Goal: Task Accomplishment & Management: Manage account settings

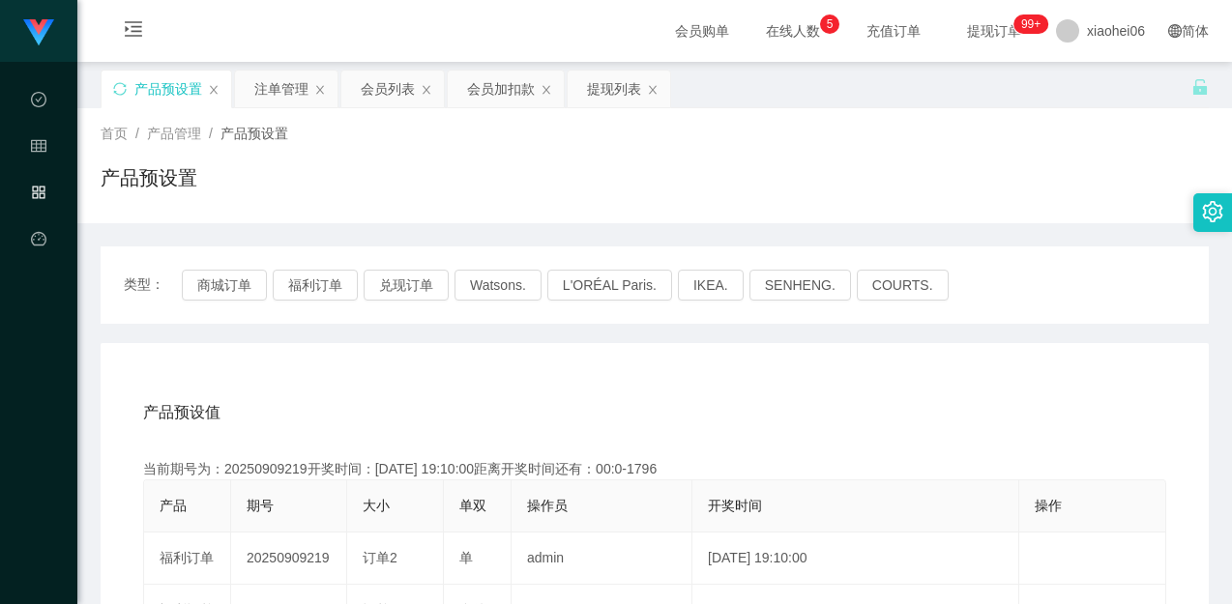
click at [221, 290] on button "商城订单" at bounding box center [224, 285] width 85 height 31
click at [342, 393] on div "产品预设值 添加期号" at bounding box center [654, 413] width 1023 height 54
click at [397, 389] on div "产品预设值 添加期号" at bounding box center [654, 413] width 1023 height 54
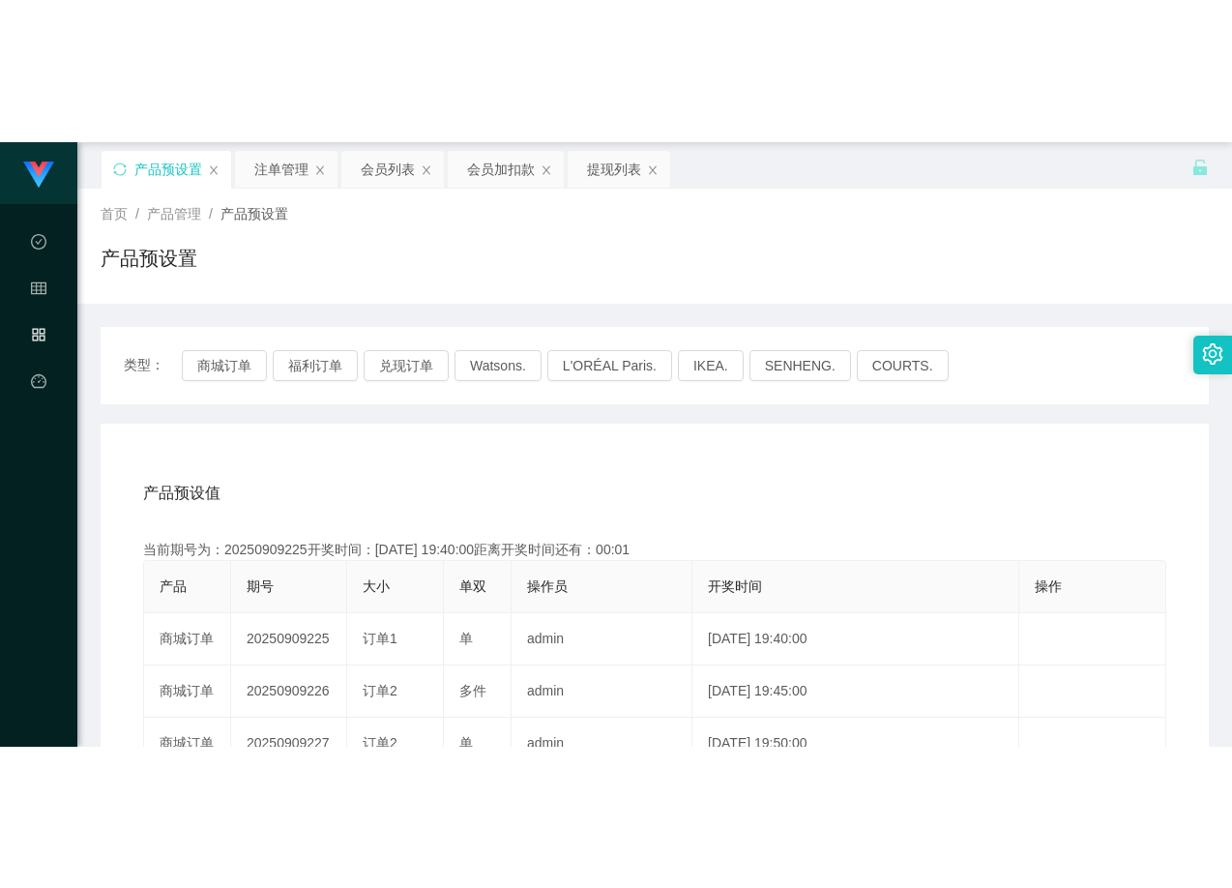
scroll to position [97, 0]
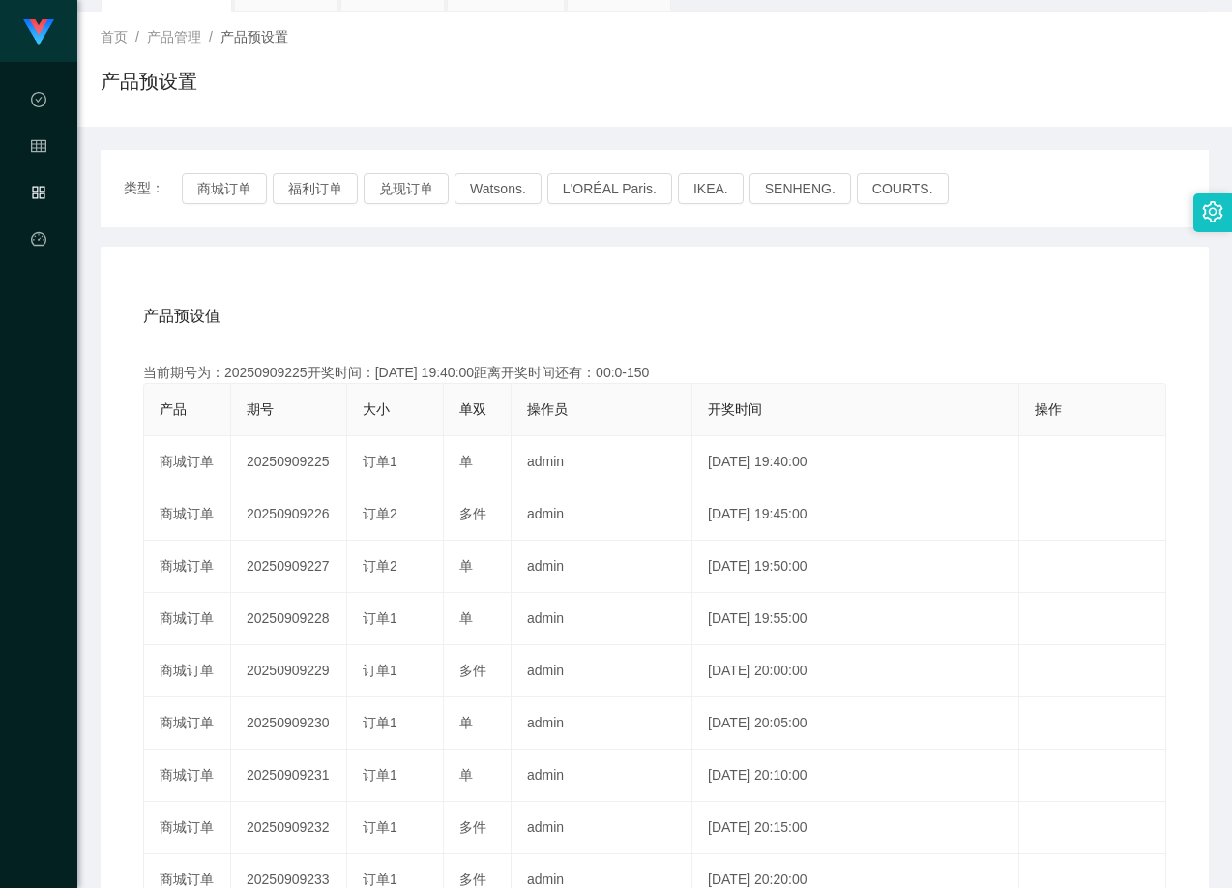
drag, startPoint x: 775, startPoint y: 312, endPoint x: 749, endPoint y: 338, distance: 36.3
click at [770, 323] on div "产品预设值 添加期号" at bounding box center [654, 316] width 1023 height 54
click at [226, 187] on button "商城订单" at bounding box center [224, 188] width 85 height 31
click at [531, 283] on div "产品预设值 添加期号 当前期号为：20250909225开奖时间：[DATE] 19:40:00距离开奖时间还有：00:0-151 产品 期号 大小 单双 操…" at bounding box center [655, 645] width 1108 height 797
click at [739, 260] on div "产品预设值 添加期号 当前期号为：20250909226开奖时间：[DATE] 19:45:00距离开奖时间还有： 产品 期号 大小 单双 操作员 开奖时间 …" at bounding box center [655, 645] width 1108 height 797
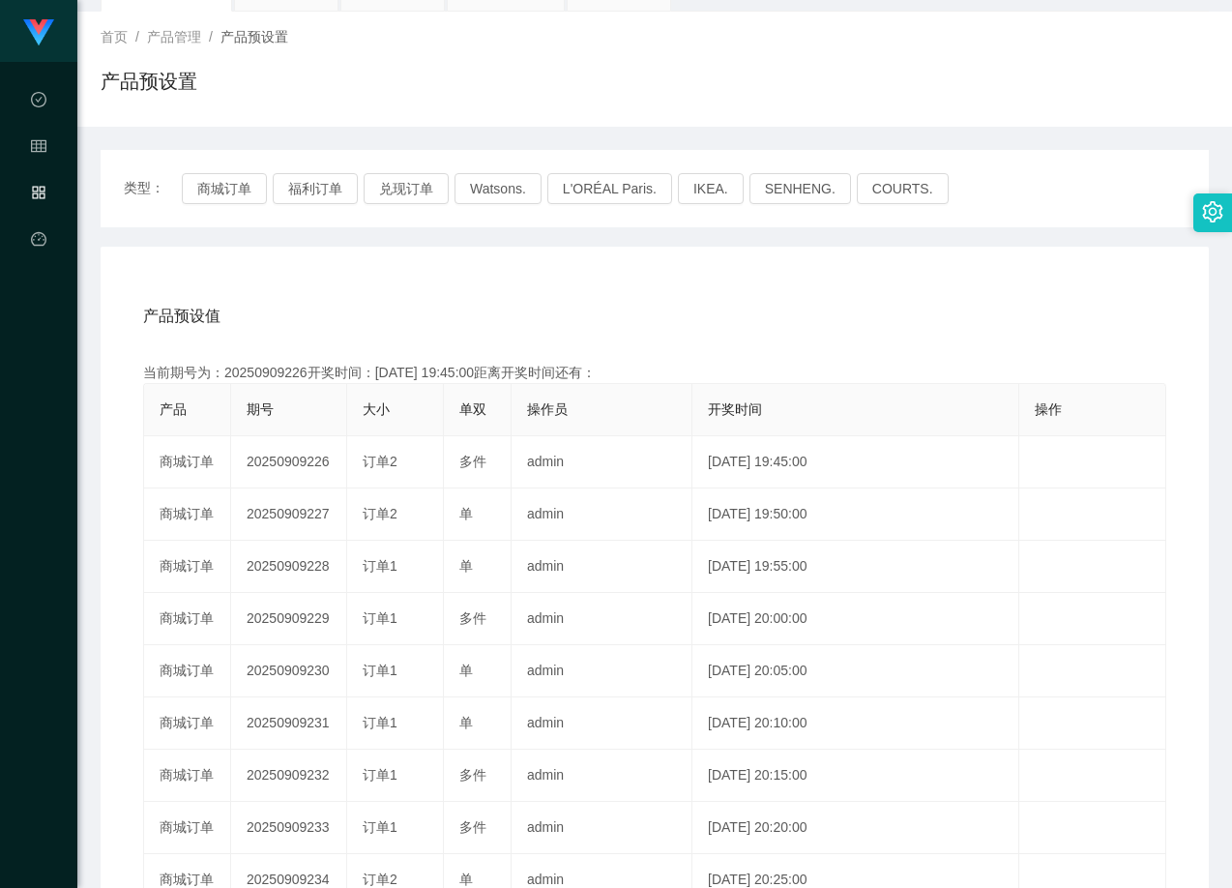
click at [786, 259] on div "产品预设值 添加期号 当前期号为：20250909226开奖时间：[DATE] 19:45:00距离开奖时间还有： 产品 期号 大小 单双 操作员 开奖时间 …" at bounding box center [655, 645] width 1108 height 797
click at [944, 192] on div "类型： 商城订单 福利订单 兑现订单 Watsons. L'ORÉAL Paris. IKEA. [GEOGRAPHIC_DATA]. COURTS." at bounding box center [655, 188] width 1062 height 31
click at [1044, 109] on div "首页 / 产品管理 / 产品预设置 / 产品预设置" at bounding box center [654, 69] width 1155 height 115
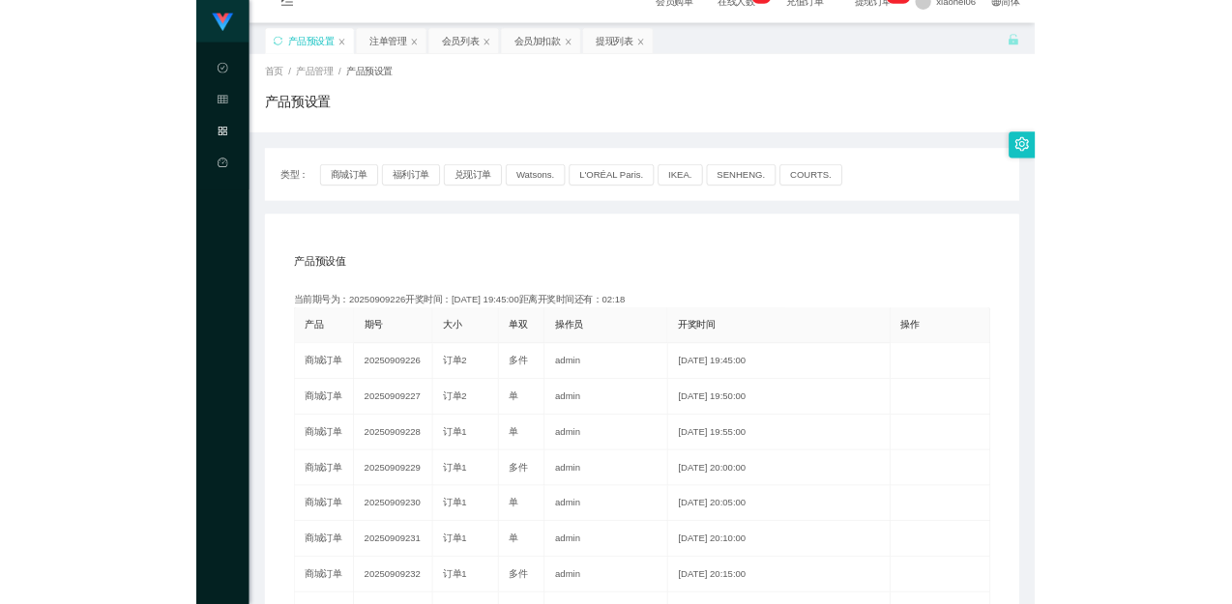
scroll to position [0, 0]
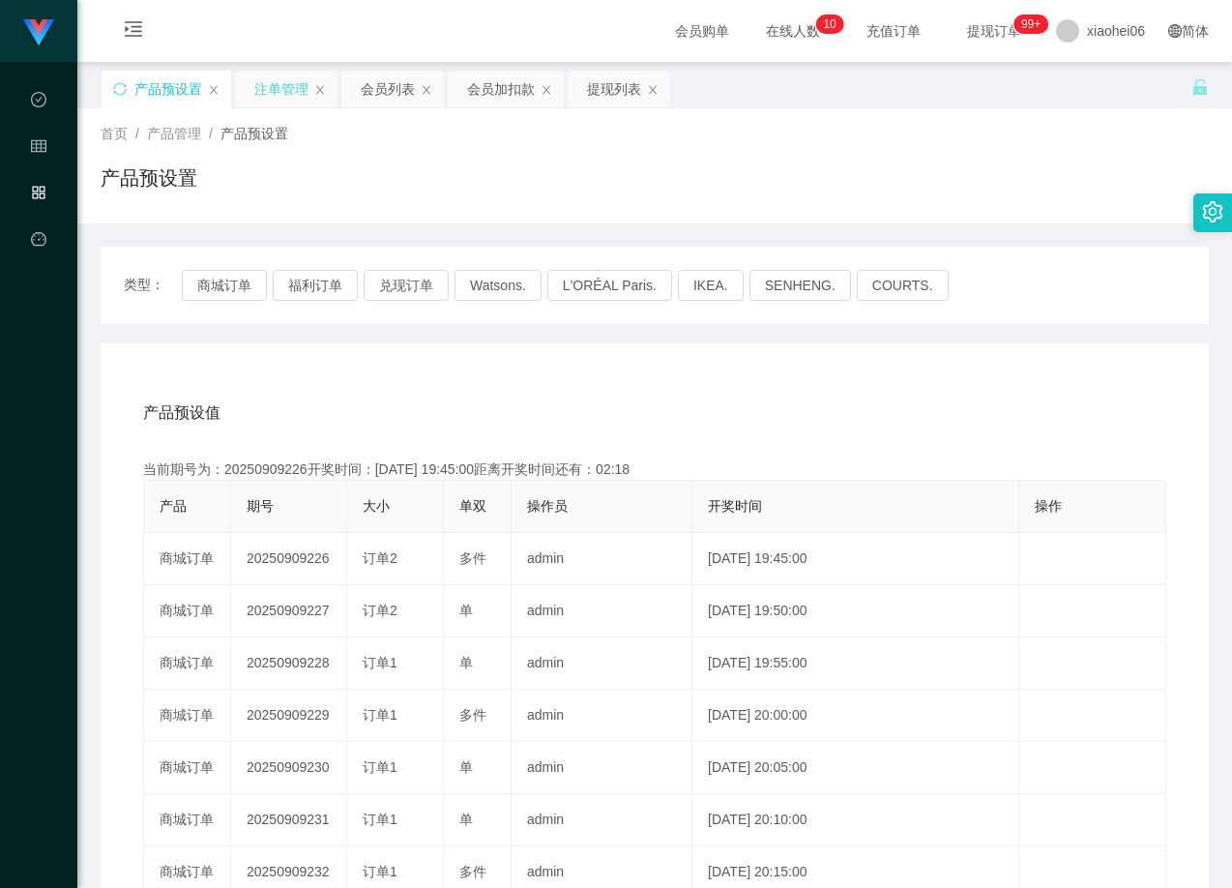
click at [293, 96] on div "注单管理" at bounding box center [281, 89] width 54 height 37
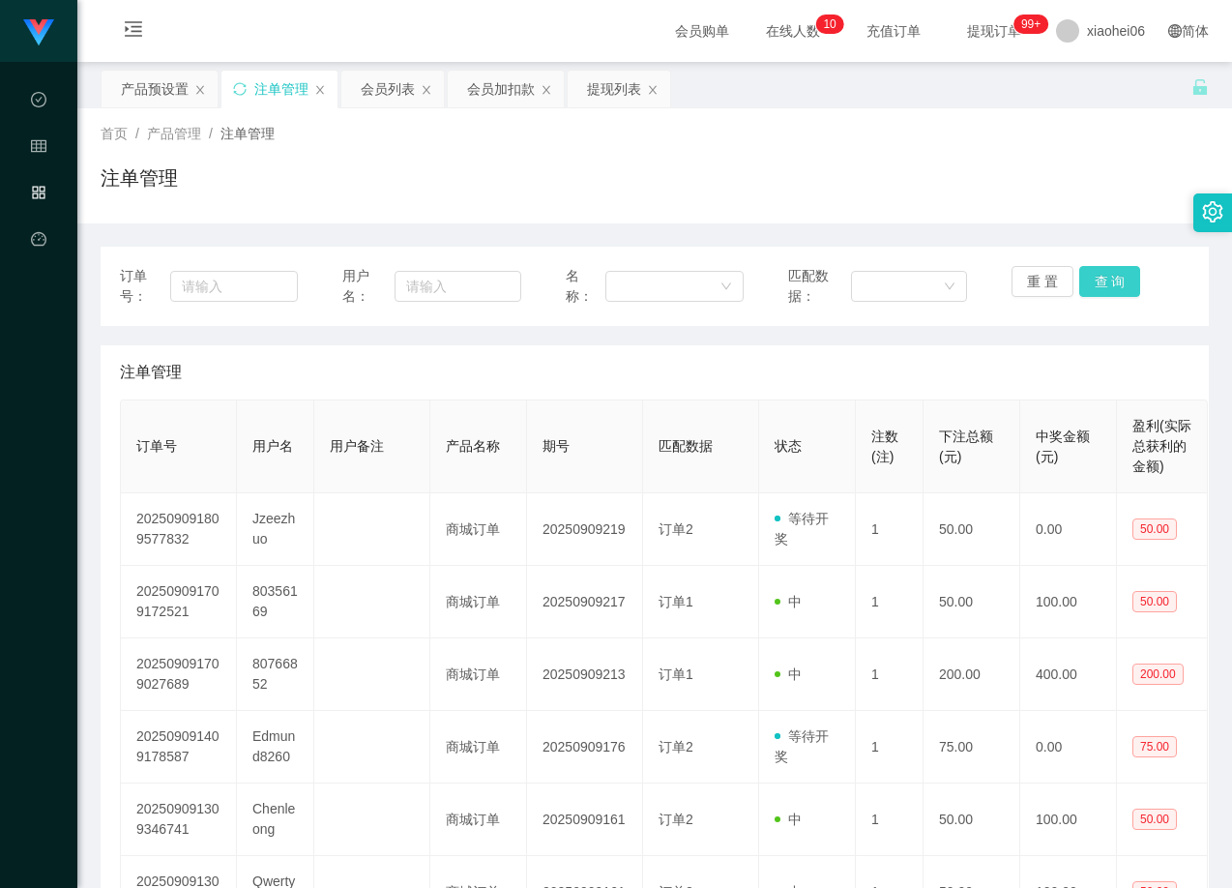
click at [1106, 275] on button "查 询" at bounding box center [1110, 281] width 62 height 31
click at [1069, 367] on div "注单管理" at bounding box center [655, 372] width 1070 height 54
click at [1085, 173] on div "注单管理" at bounding box center [655, 185] width 1108 height 44
click at [589, 92] on div "提现列表" at bounding box center [619, 89] width 103 height 37
click at [606, 93] on div "提现列表" at bounding box center [614, 89] width 54 height 37
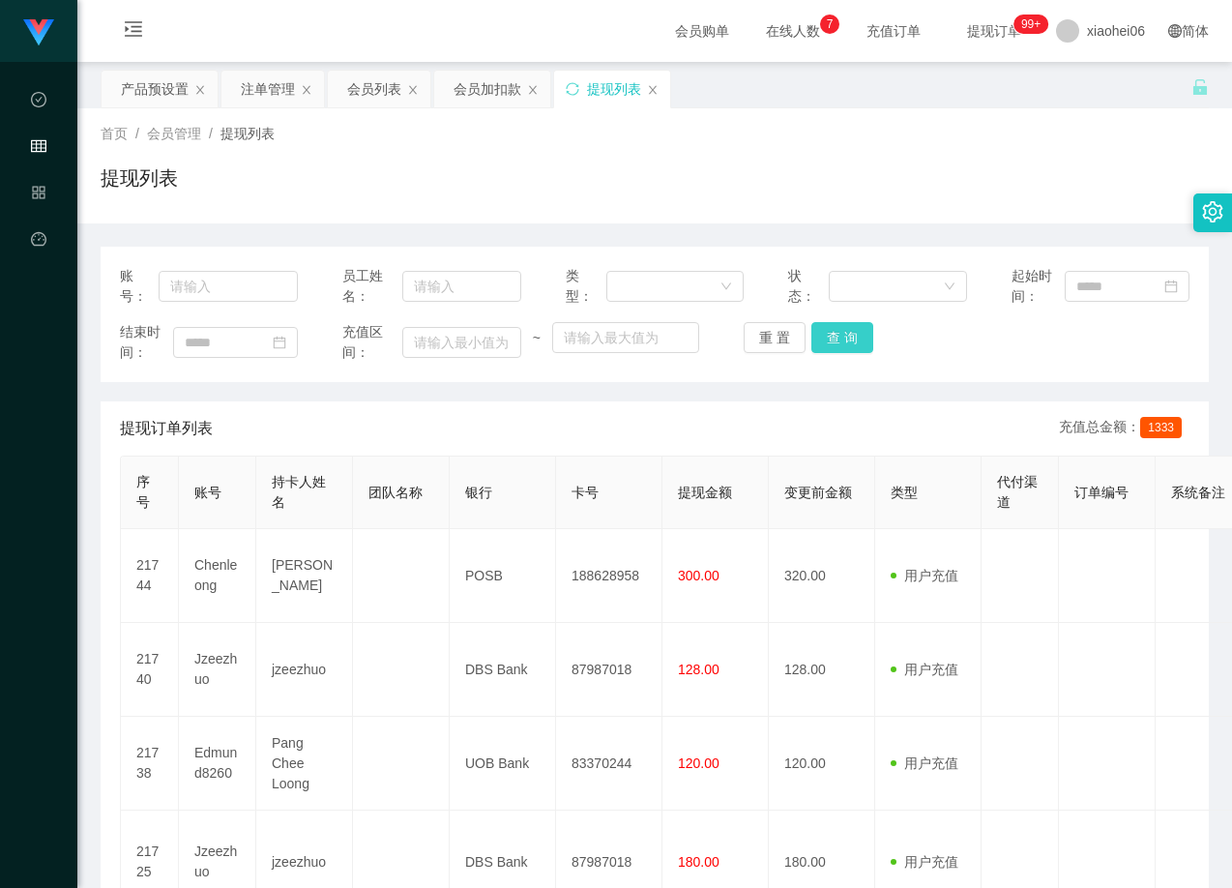
click at [850, 336] on button "查 询" at bounding box center [842, 337] width 62 height 31
click at [960, 381] on div "账号： 员工姓名： 类型： 状态： 起始时间： 结束时间： 充值区间： ~ 重 置 查 询" at bounding box center [655, 314] width 1108 height 135
drag, startPoint x: 1021, startPoint y: 153, endPoint x: 1020, endPoint y: 137, distance: 15.5
click at [1021, 152] on div "首页 / 会员管理 / 提现列表 / 提现列表" at bounding box center [655, 166] width 1108 height 84
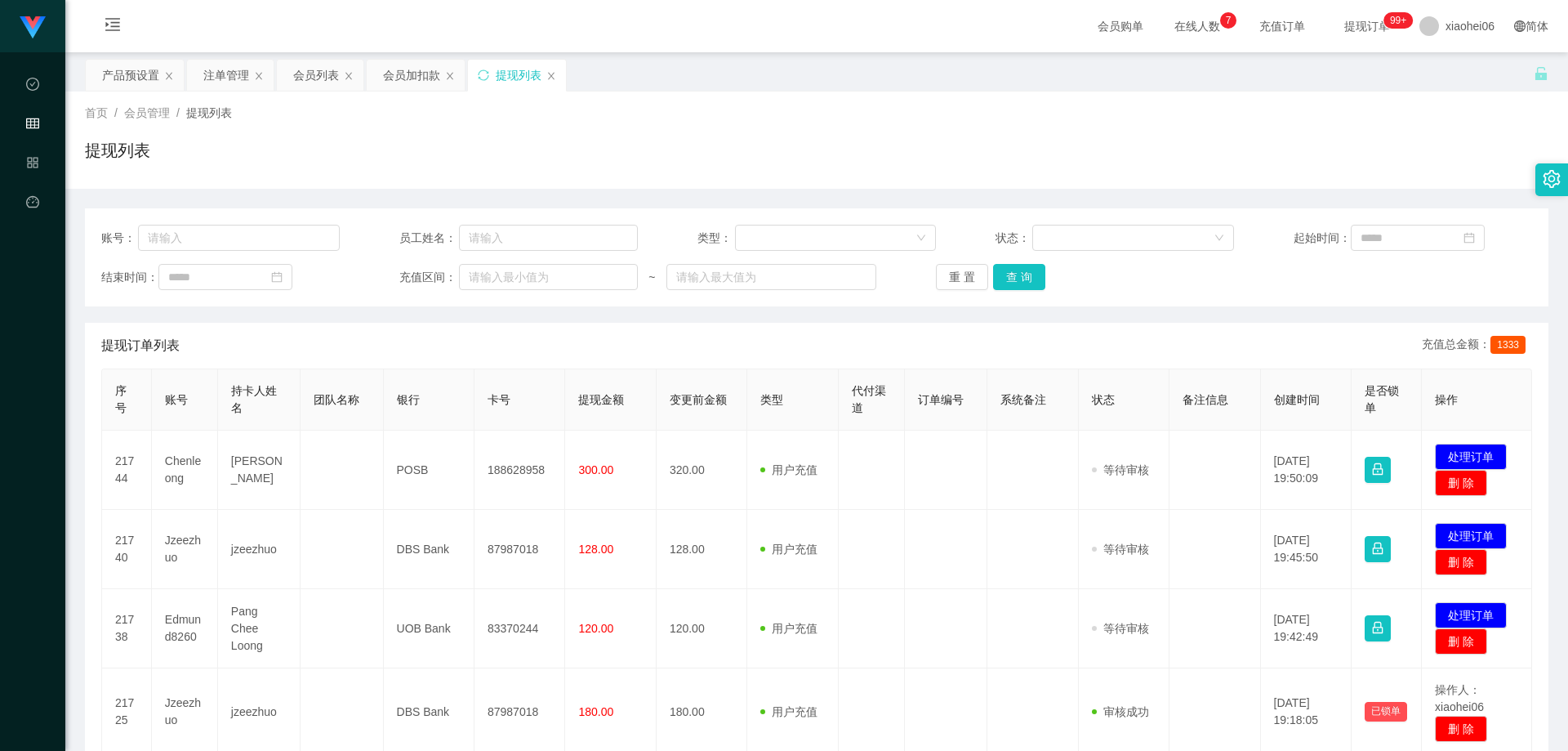
click at [984, 194] on div "账号： 员工姓名： 类型： 状态： 起始时间： 结束时间： 充值区间： ~ 重 置 查 询 提现订单列表 充值总金额： 1333 序号 账号 持卡人姓名 团队…" at bounding box center [817, 760] width 1463 height 1144
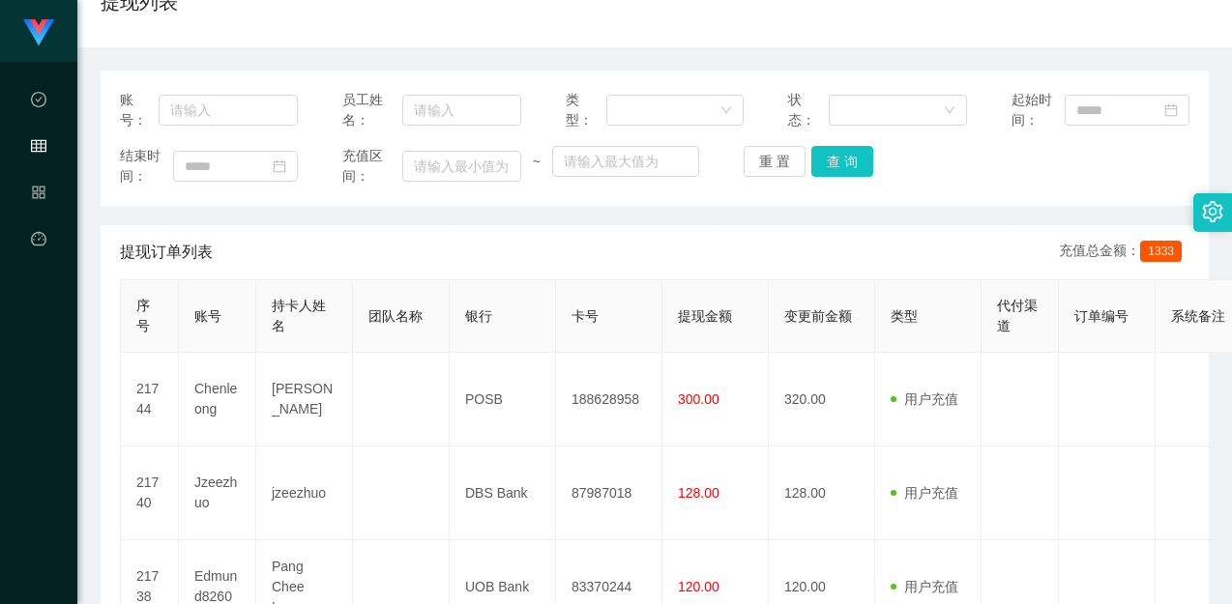
scroll to position [193, 0]
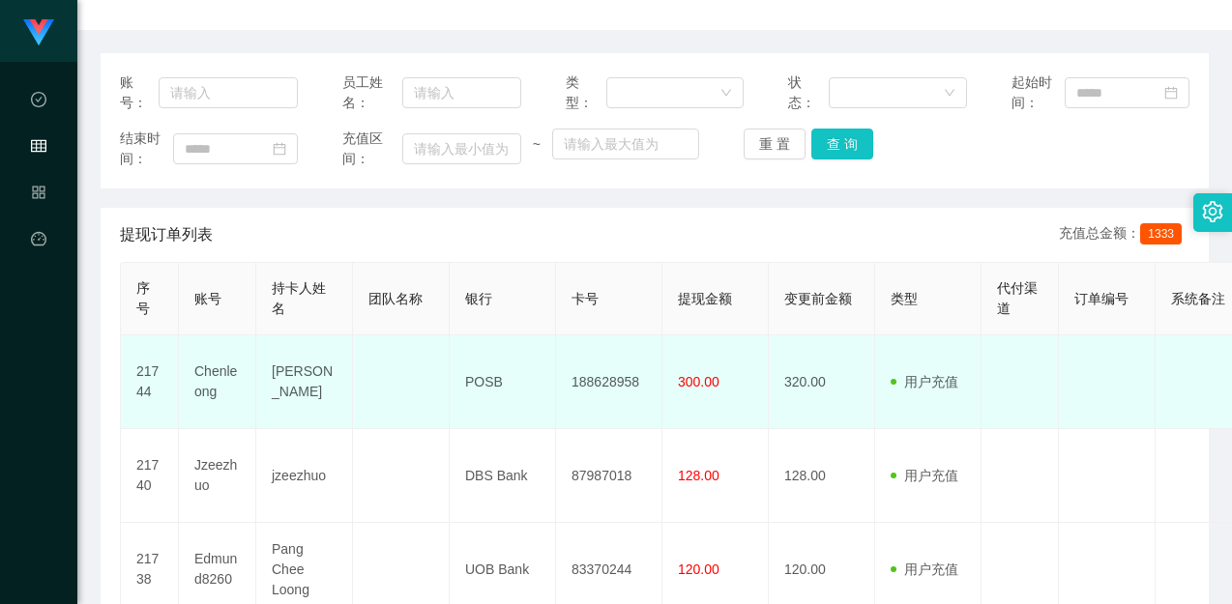
click at [223, 381] on td "Chenleong" at bounding box center [217, 383] width 77 height 94
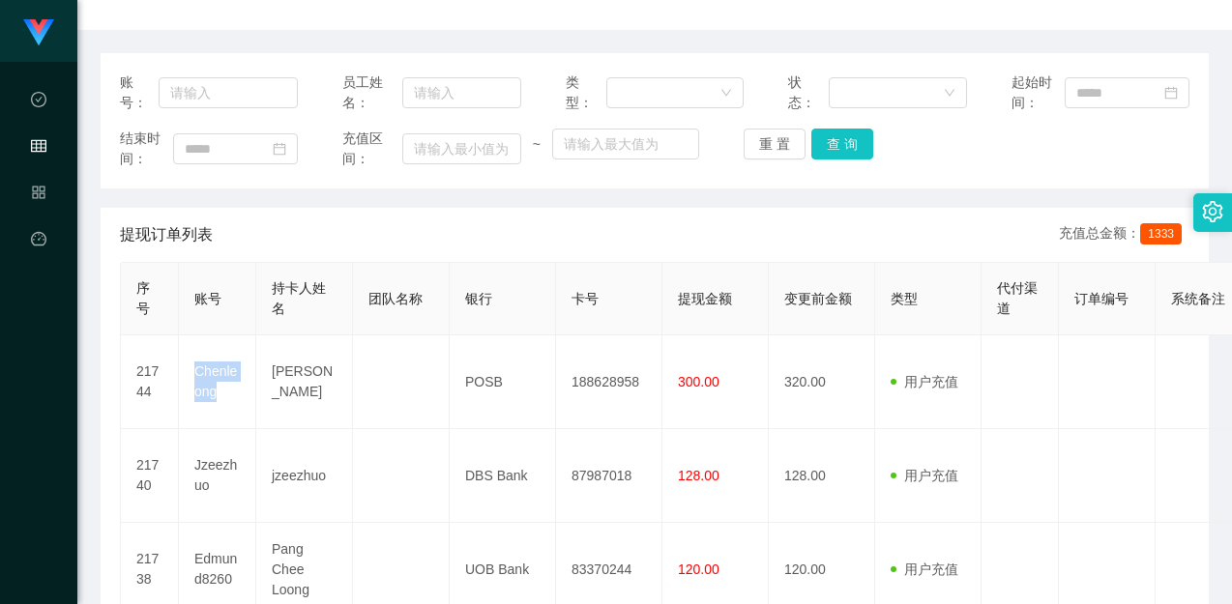
copy td "Chenleong"
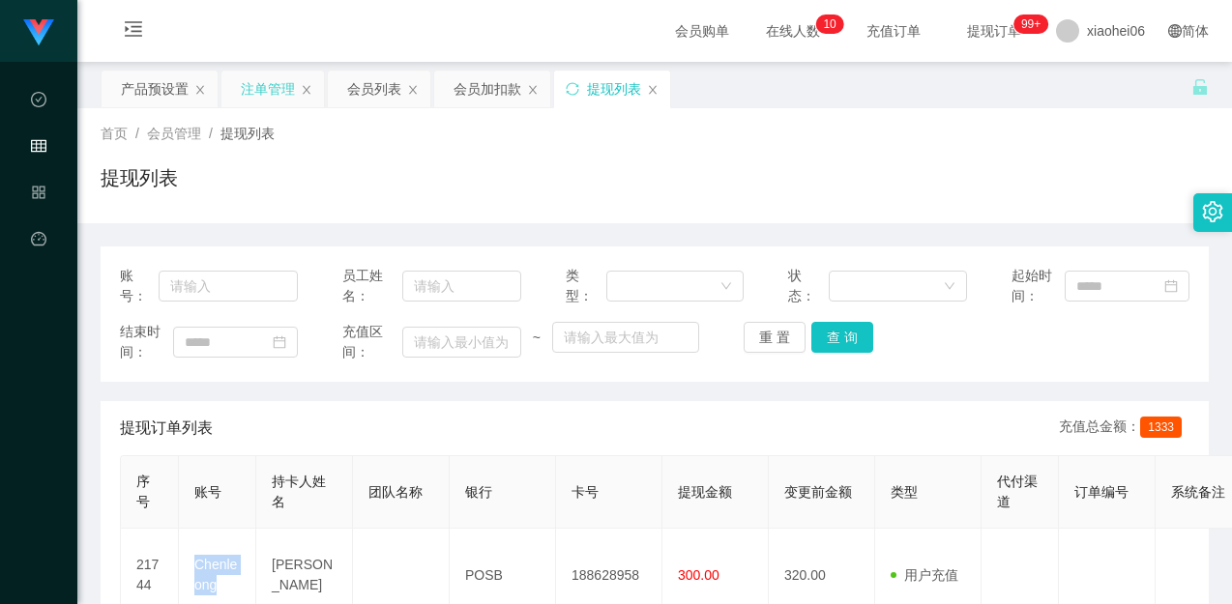
click at [259, 99] on div "注单管理" at bounding box center [268, 89] width 54 height 37
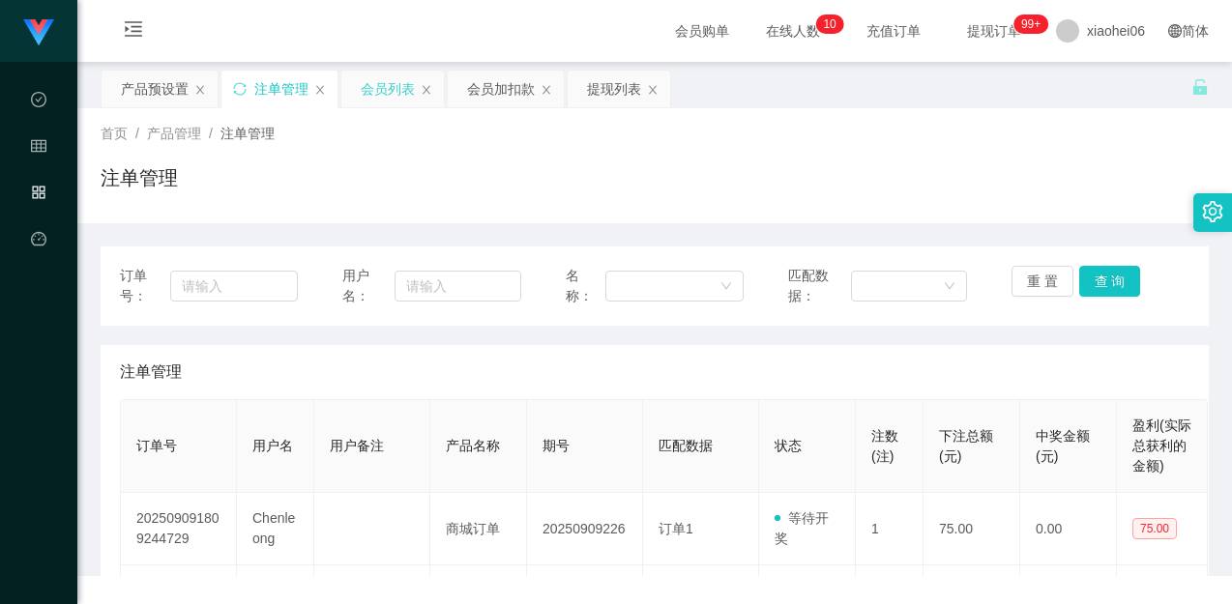
click at [345, 103] on div "会员列表" at bounding box center [392, 89] width 103 height 37
click at [384, 96] on div "会员列表" at bounding box center [388, 89] width 54 height 37
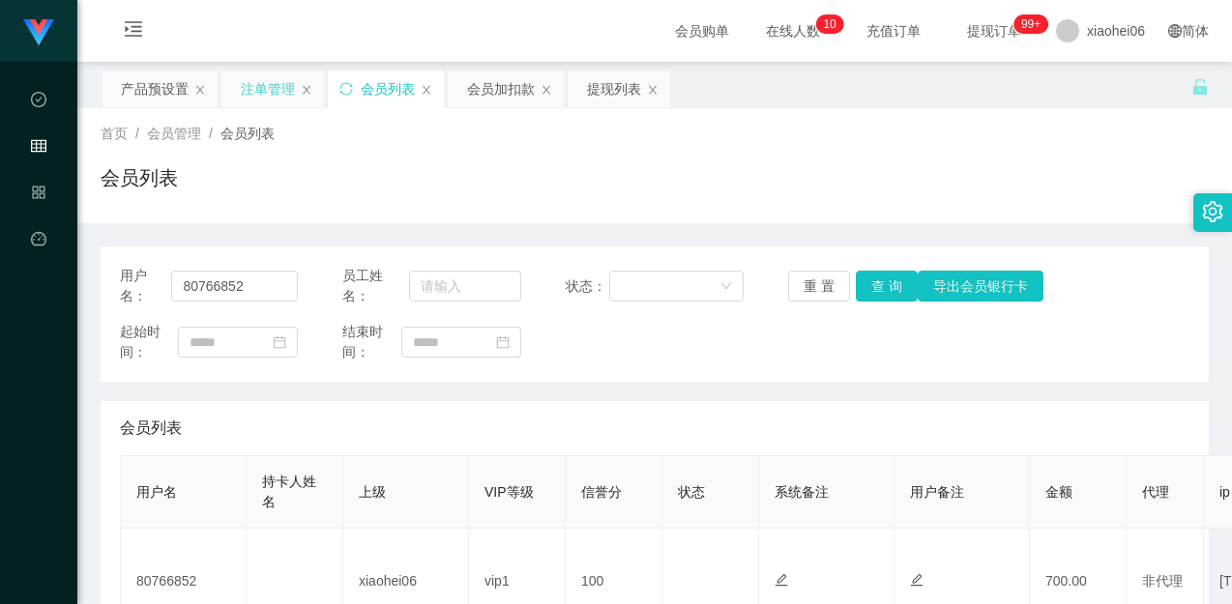
click at [259, 80] on div "注单管理" at bounding box center [268, 89] width 54 height 37
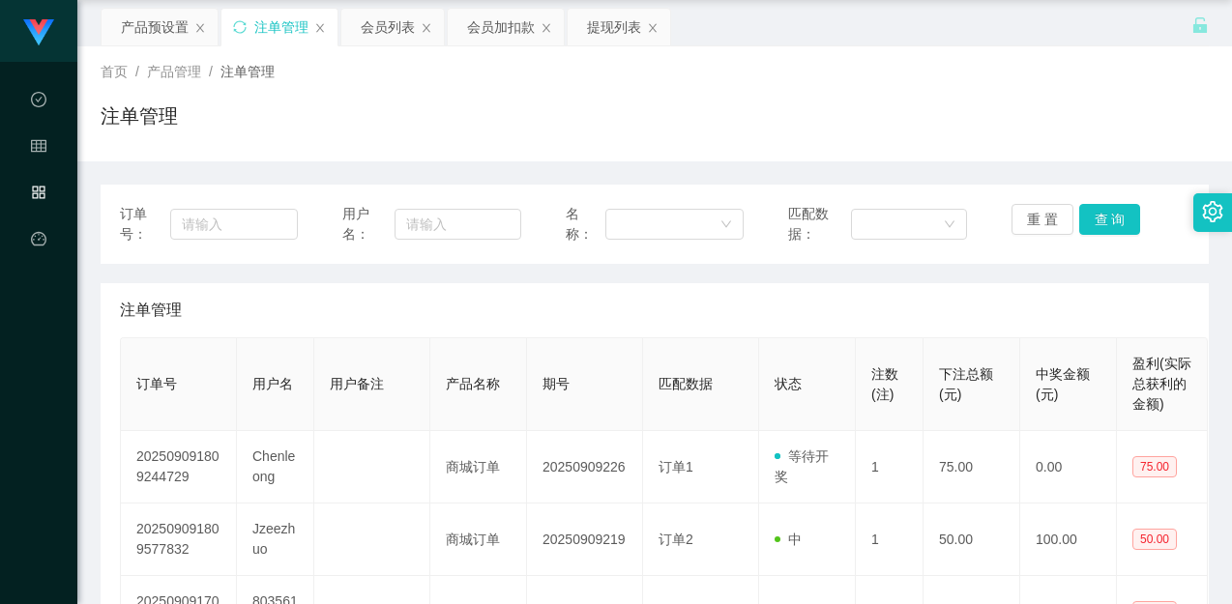
scroll to position [97, 0]
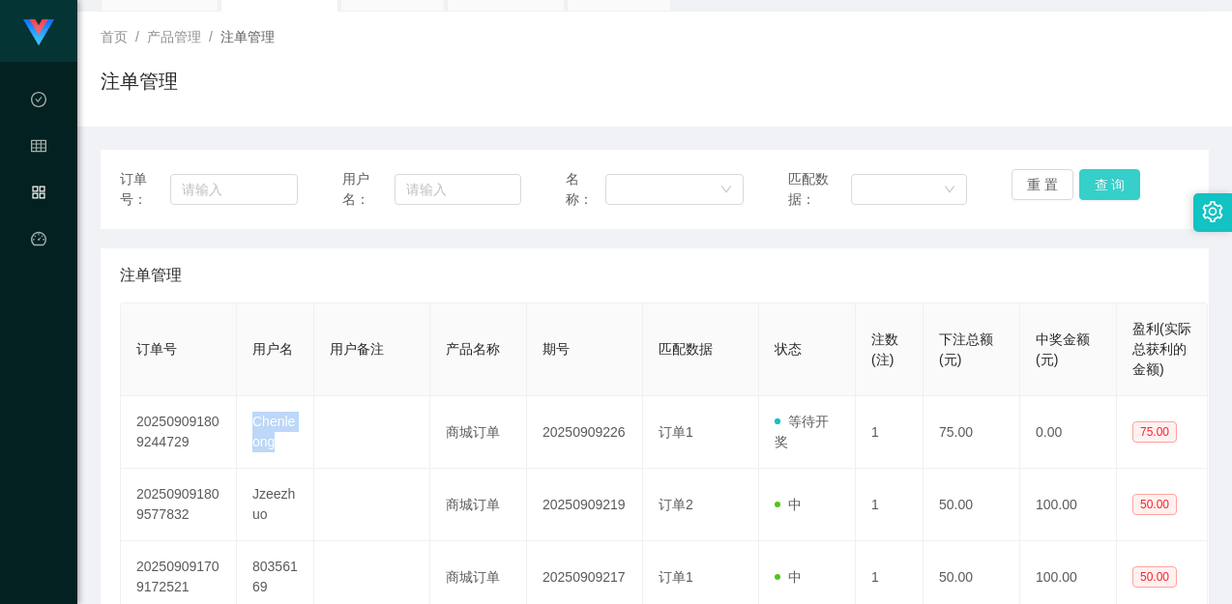
click at [1109, 175] on button "查 询" at bounding box center [1110, 184] width 62 height 31
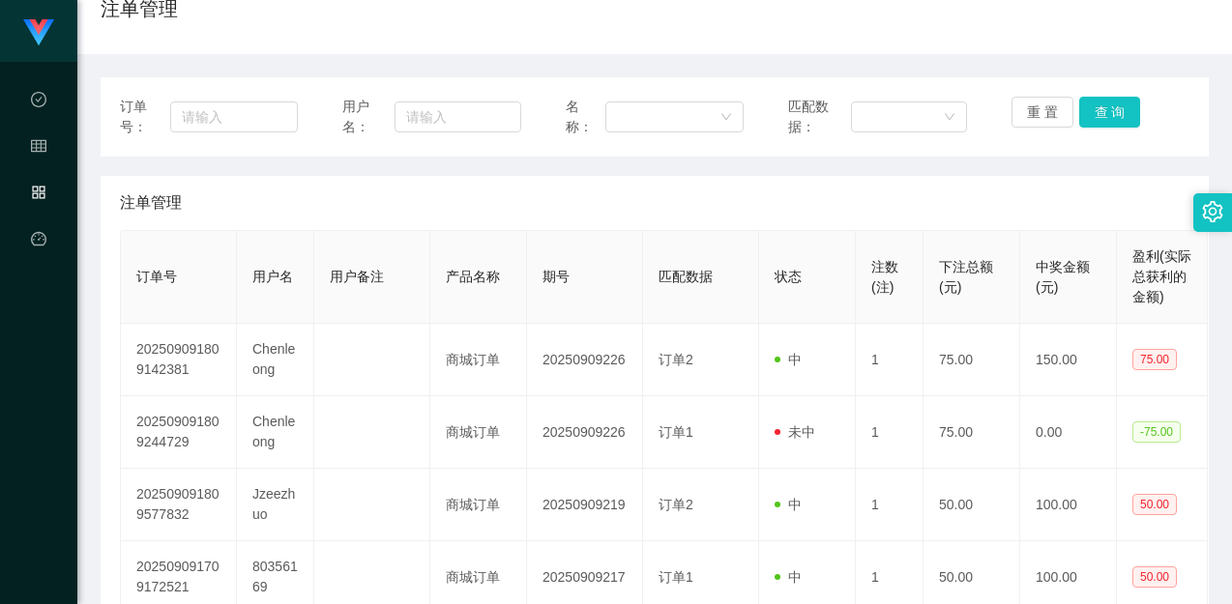
click at [1040, 137] on div "订单号： 用户名： 名称： 匹配数据： 重 置 查 询" at bounding box center [655, 116] width 1108 height 79
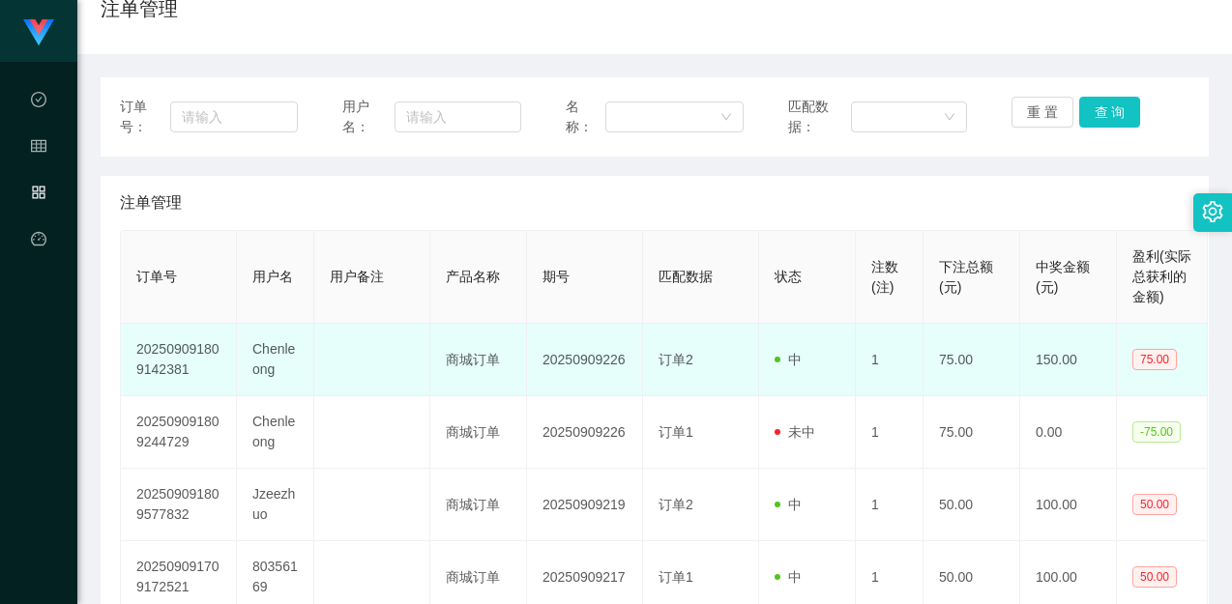
click at [899, 341] on td "1" at bounding box center [890, 360] width 68 height 73
drag, startPoint x: 935, startPoint y: 364, endPoint x: 915, endPoint y: 389, distance: 32.3
click at [935, 364] on td "75.00" at bounding box center [972, 360] width 97 height 73
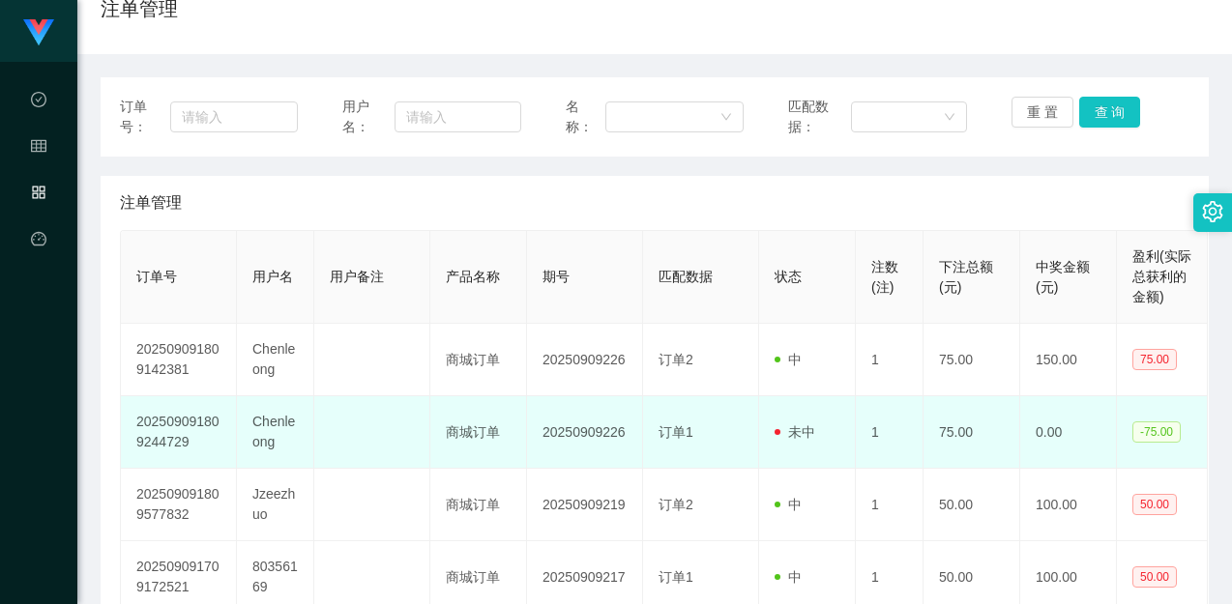
click at [878, 421] on td "1" at bounding box center [890, 433] width 68 height 73
click at [789, 427] on span "未中" at bounding box center [795, 432] width 41 height 15
drag, startPoint x: 949, startPoint y: 434, endPoint x: 970, endPoint y: 432, distance: 21.4
click at [953, 434] on td "75.00" at bounding box center [972, 433] width 97 height 73
drag, startPoint x: 976, startPoint y: 431, endPoint x: 934, endPoint y: 433, distance: 41.6
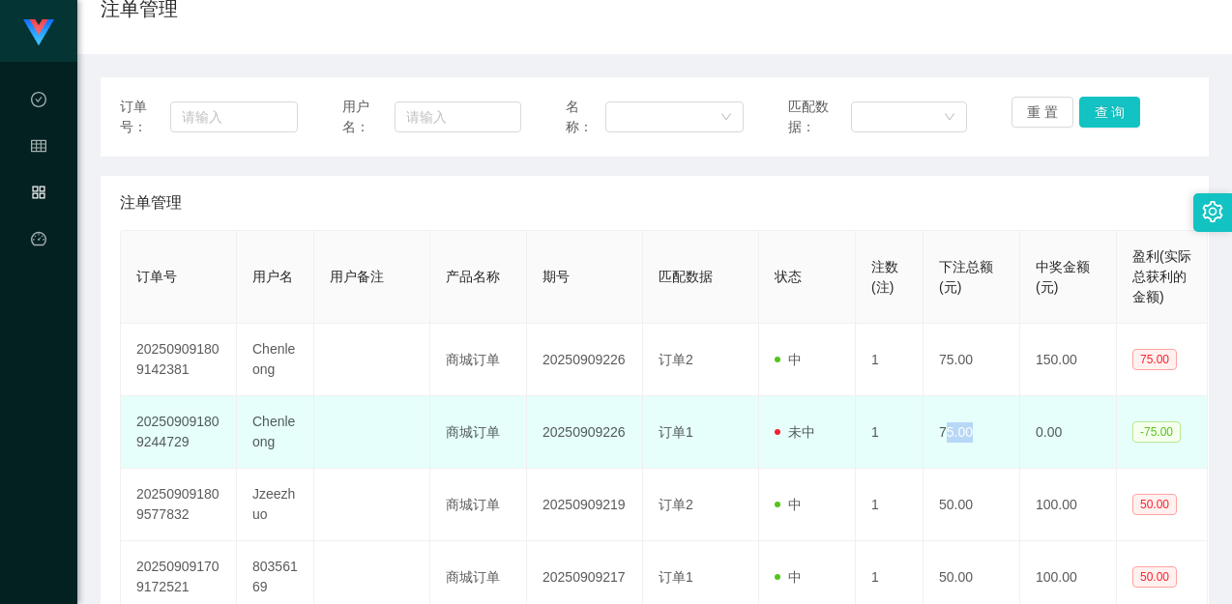
click at [936, 433] on td "75.00" at bounding box center [972, 433] width 97 height 73
click at [951, 433] on td "75.00" at bounding box center [972, 433] width 97 height 73
click at [896, 425] on td "1" at bounding box center [890, 433] width 68 height 73
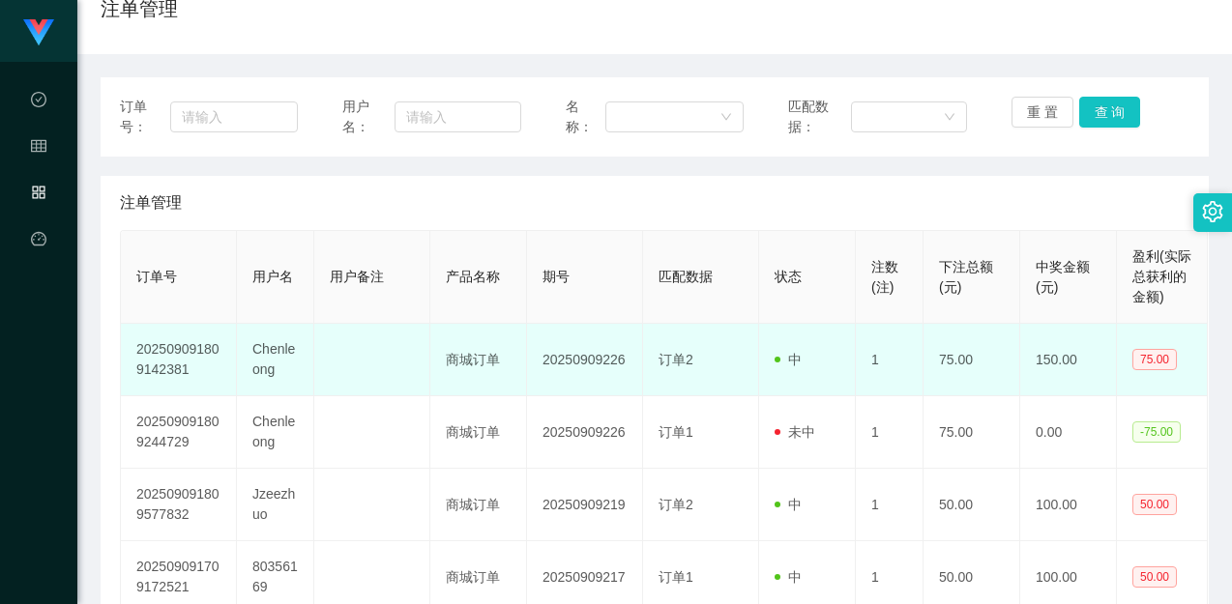
click at [895, 394] on td "1" at bounding box center [890, 360] width 68 height 73
click at [913, 371] on td "1" at bounding box center [890, 360] width 68 height 73
click at [846, 369] on td "中" at bounding box center [807, 360] width 97 height 73
click at [518, 374] on td "商城订单" at bounding box center [478, 360] width 97 height 73
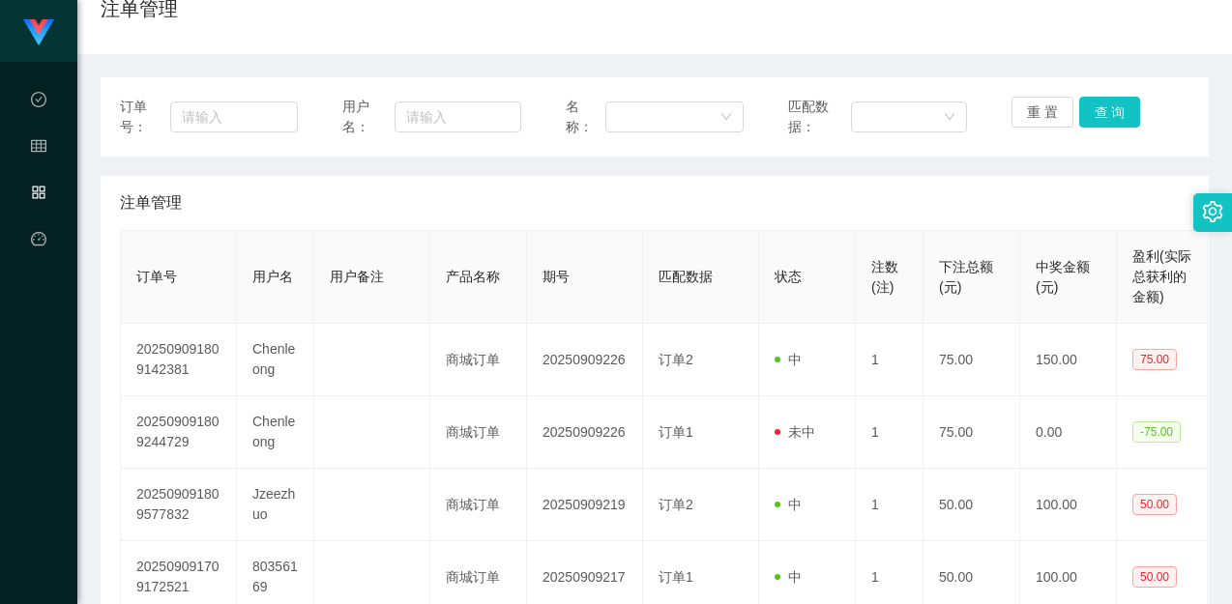
click at [1032, 214] on div "注单管理" at bounding box center [655, 203] width 1070 height 54
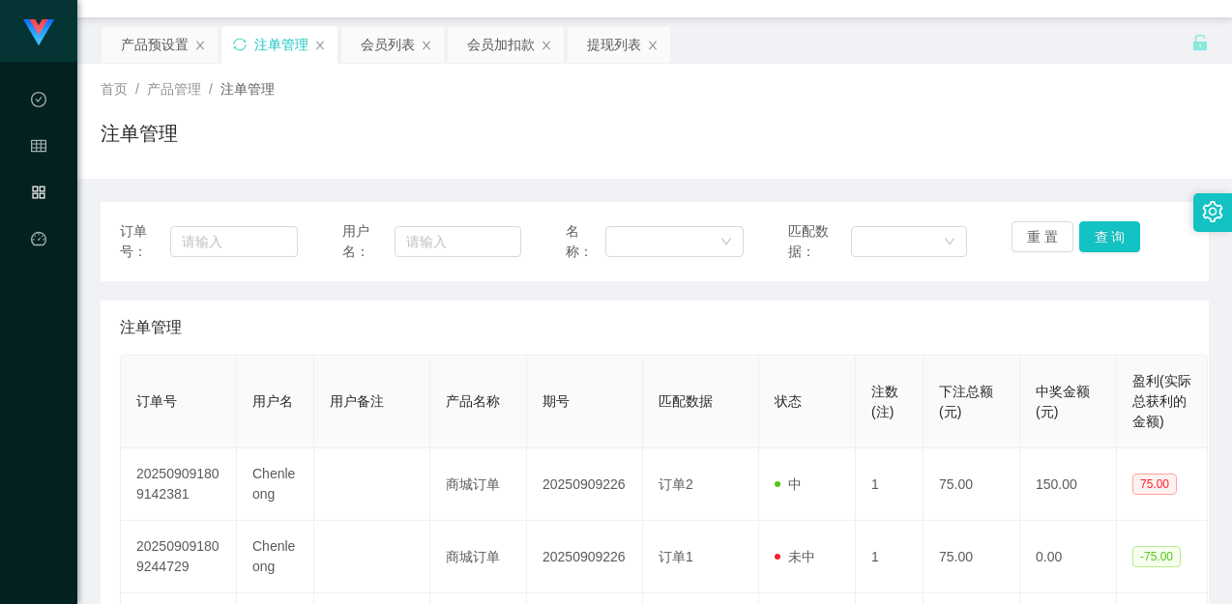
scroll to position [0, 0]
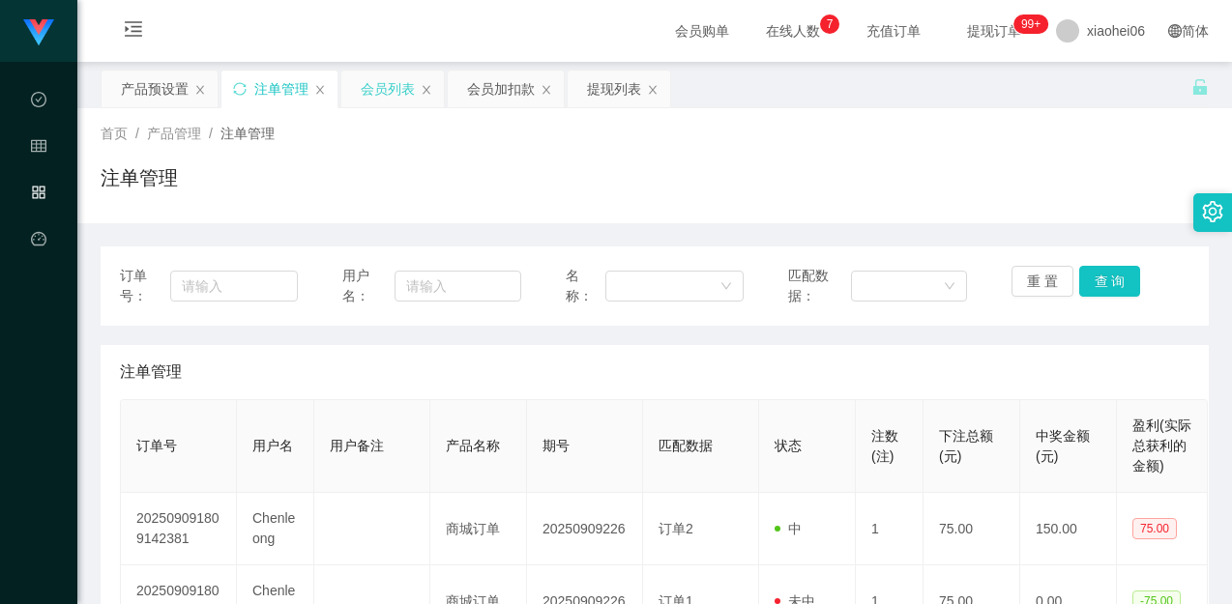
click at [396, 86] on div "会员列表" at bounding box center [388, 89] width 54 height 37
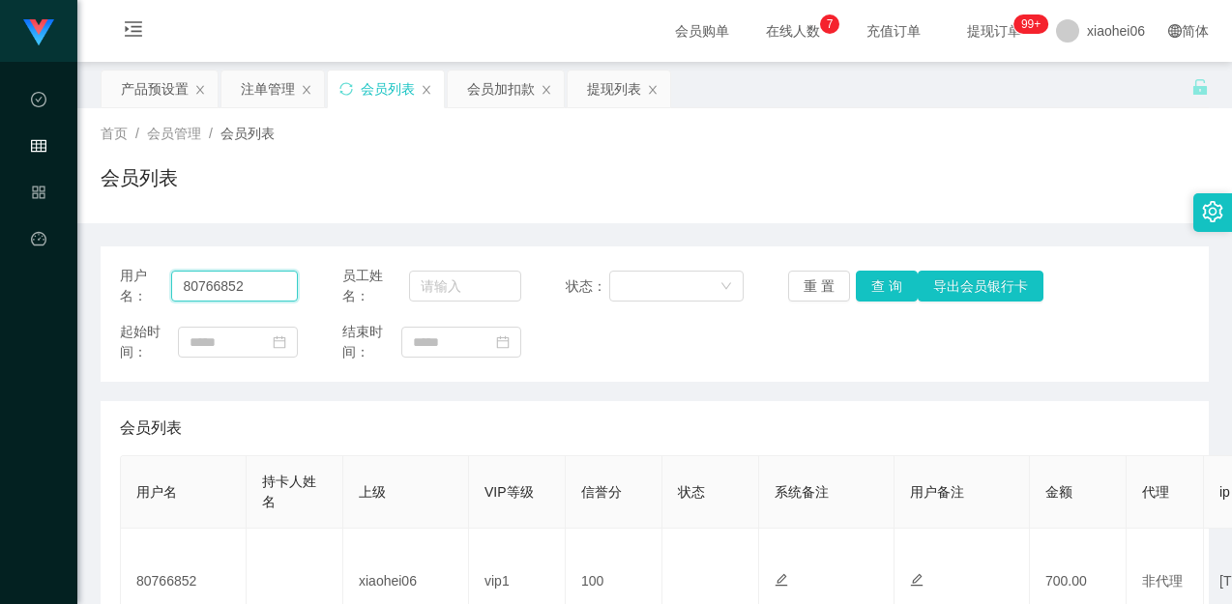
click at [266, 271] on input "80766852" at bounding box center [234, 286] width 127 height 31
paste input "Chenleong"
type input "Chenleong"
click at [881, 285] on button "查 询" at bounding box center [887, 286] width 62 height 31
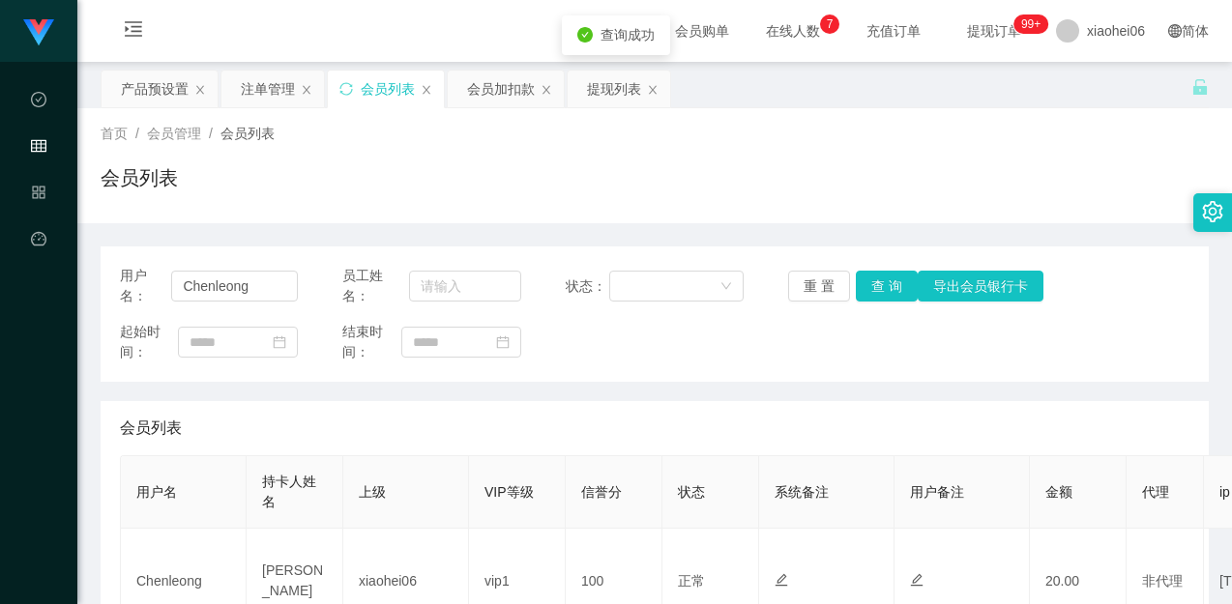
click at [816, 368] on div "用户名： [PERSON_NAME] 员工姓名： 状态： 重 置 查 询 导出会员银行卡 起始时间： 结束时间：" at bounding box center [655, 314] width 1108 height 135
click at [281, 81] on div "注单管理" at bounding box center [268, 89] width 54 height 37
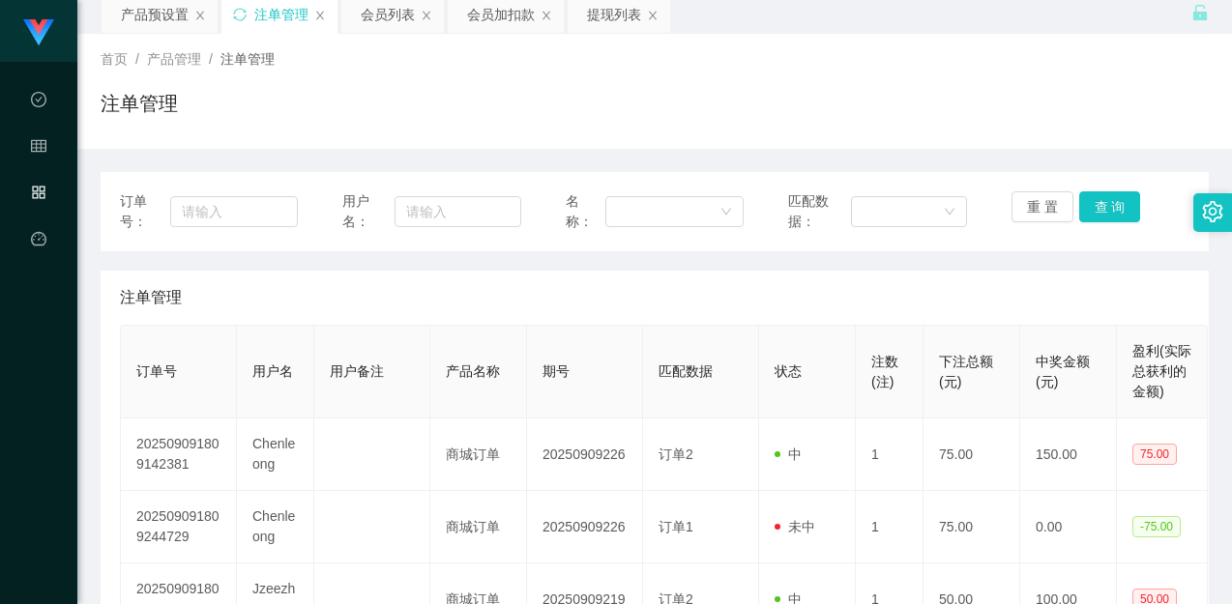
scroll to position [97, 0]
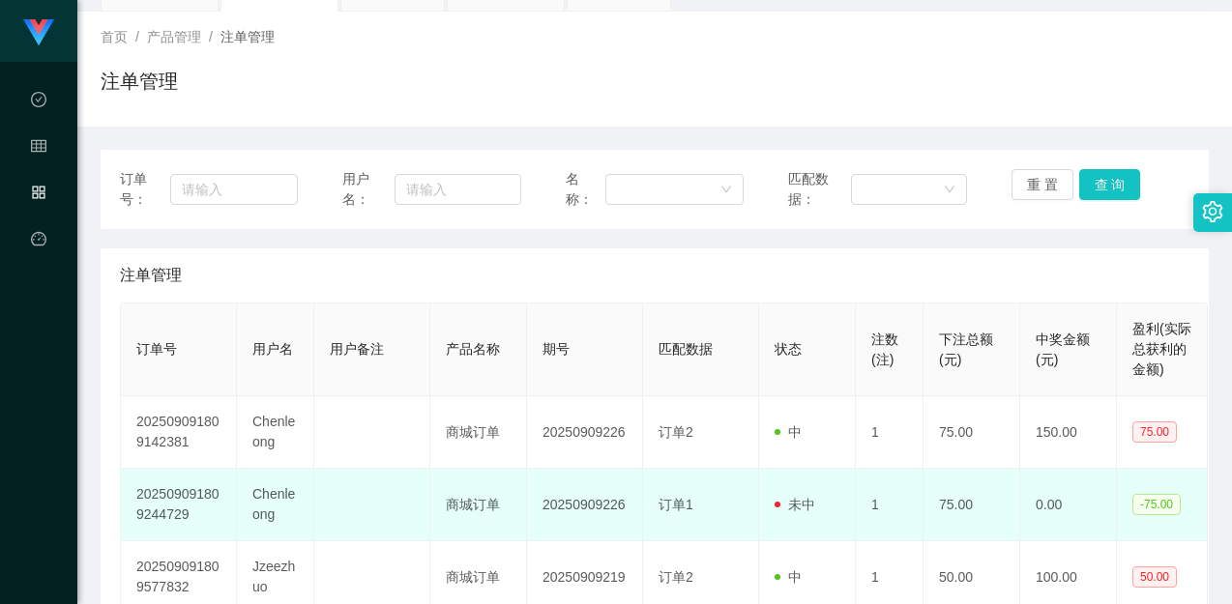
click at [777, 498] on span at bounding box center [782, 505] width 14 height 20
